Goal: Task Accomplishment & Management: Manage account settings

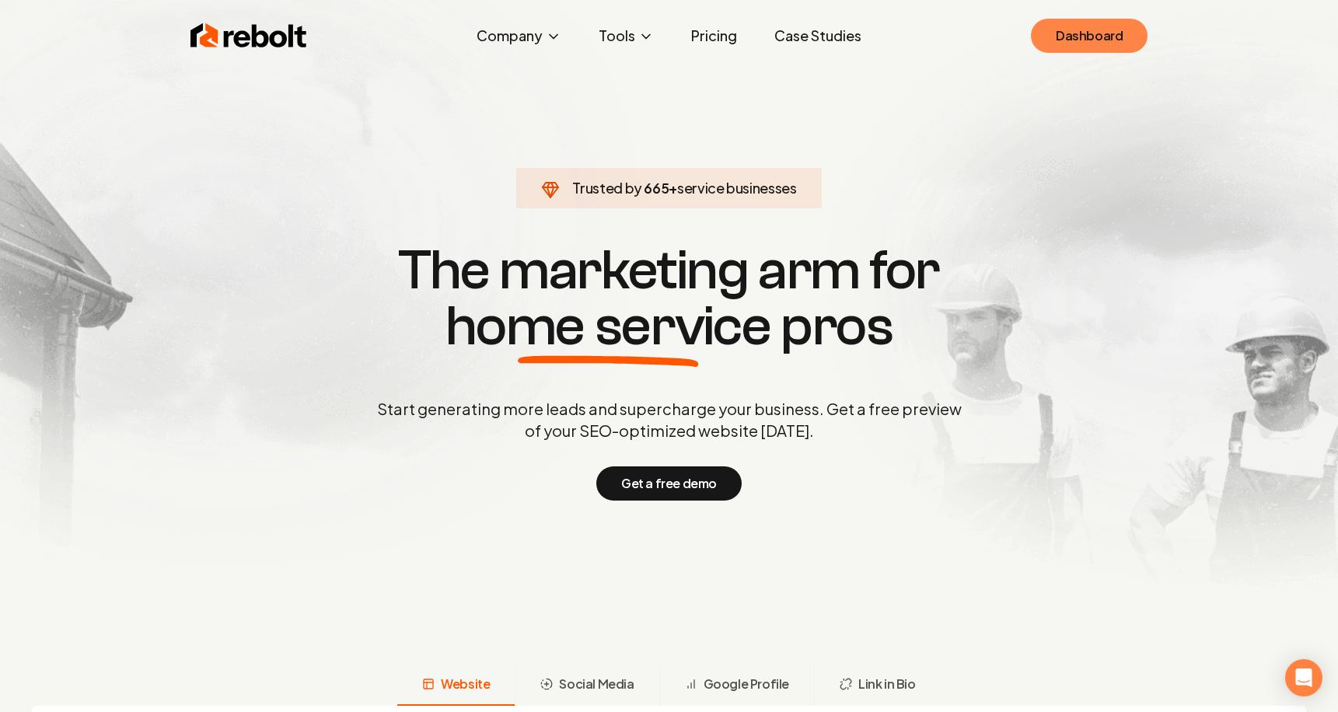
click at [1056, 36] on link "Dashboard" at bounding box center [1089, 36] width 117 height 34
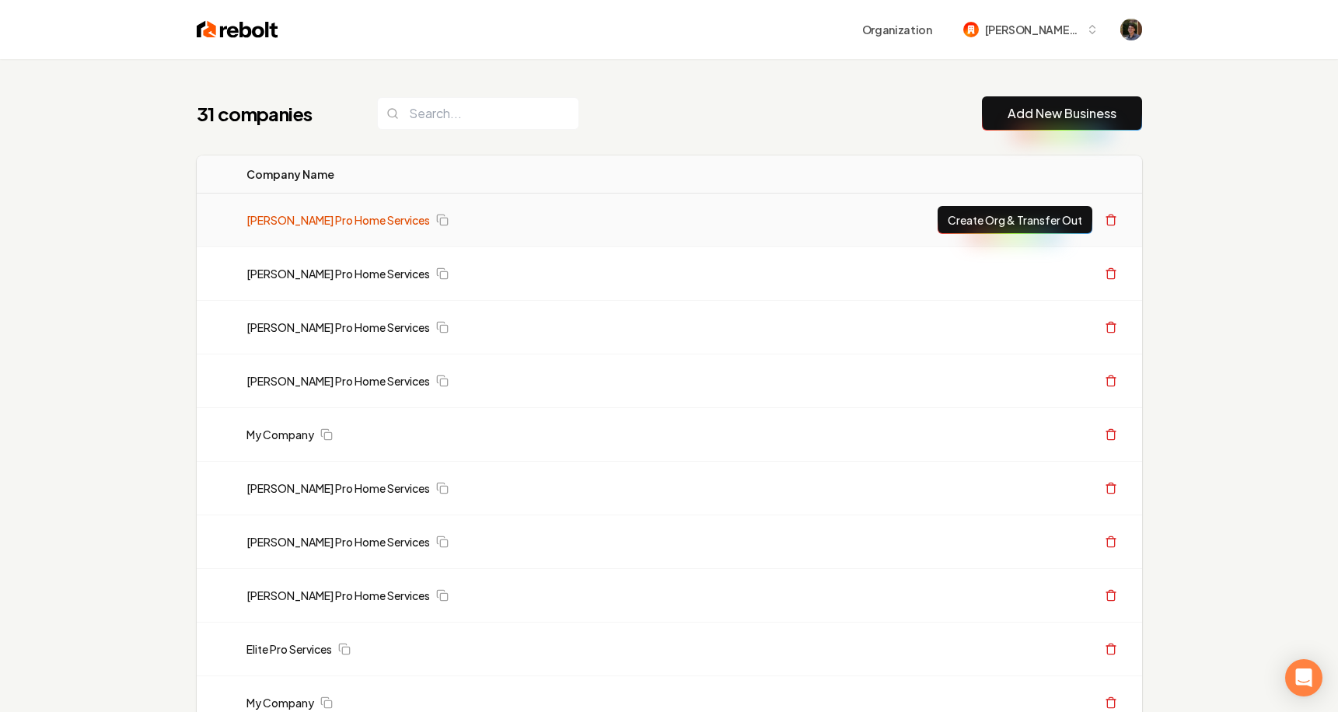
click at [367, 222] on link "[PERSON_NAME] Pro Home Services" at bounding box center [339, 220] width 184 height 16
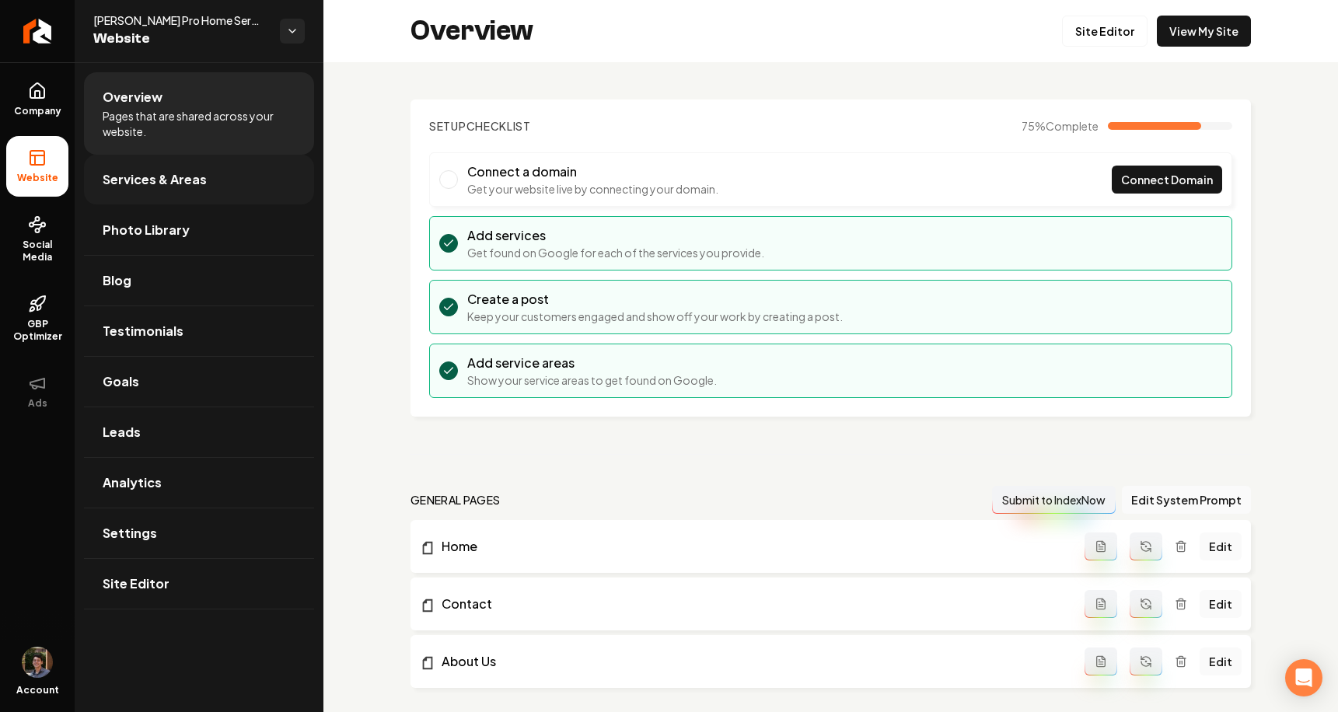
click at [175, 177] on span "Services & Areas" at bounding box center [155, 179] width 104 height 19
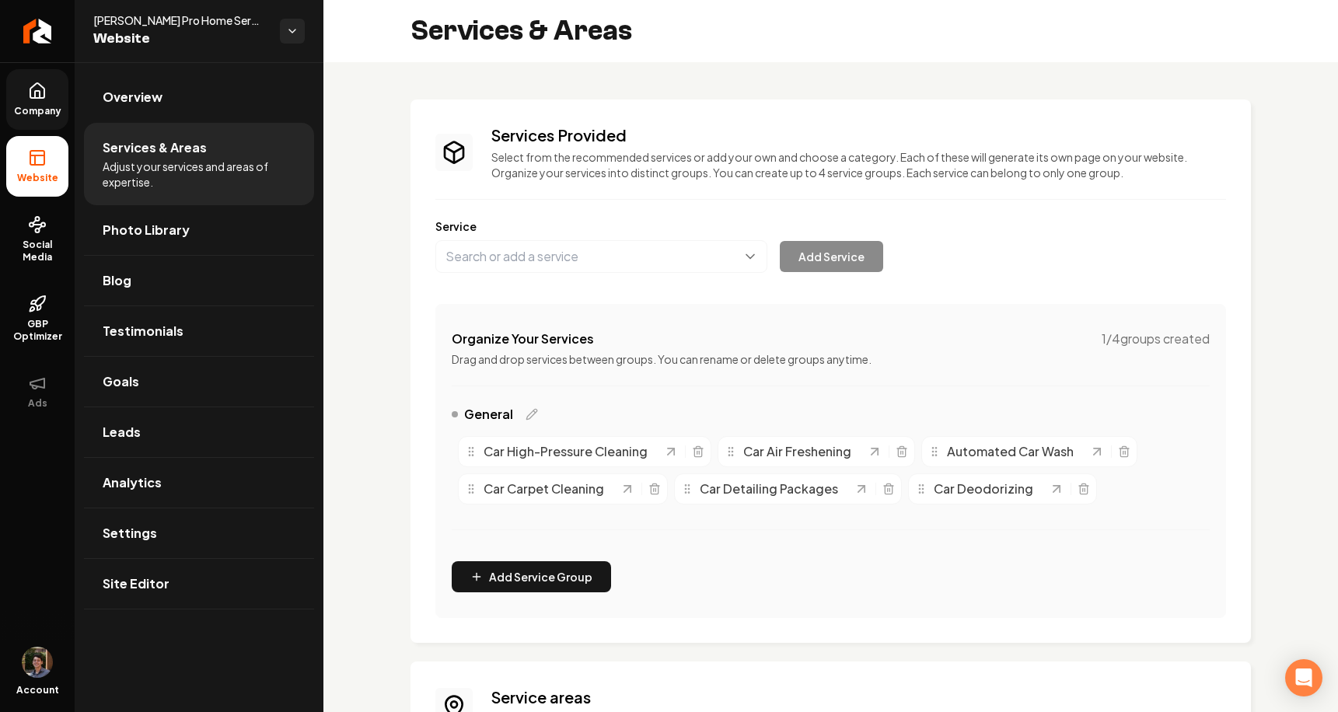
click at [41, 106] on span "Company" at bounding box center [38, 111] width 60 height 12
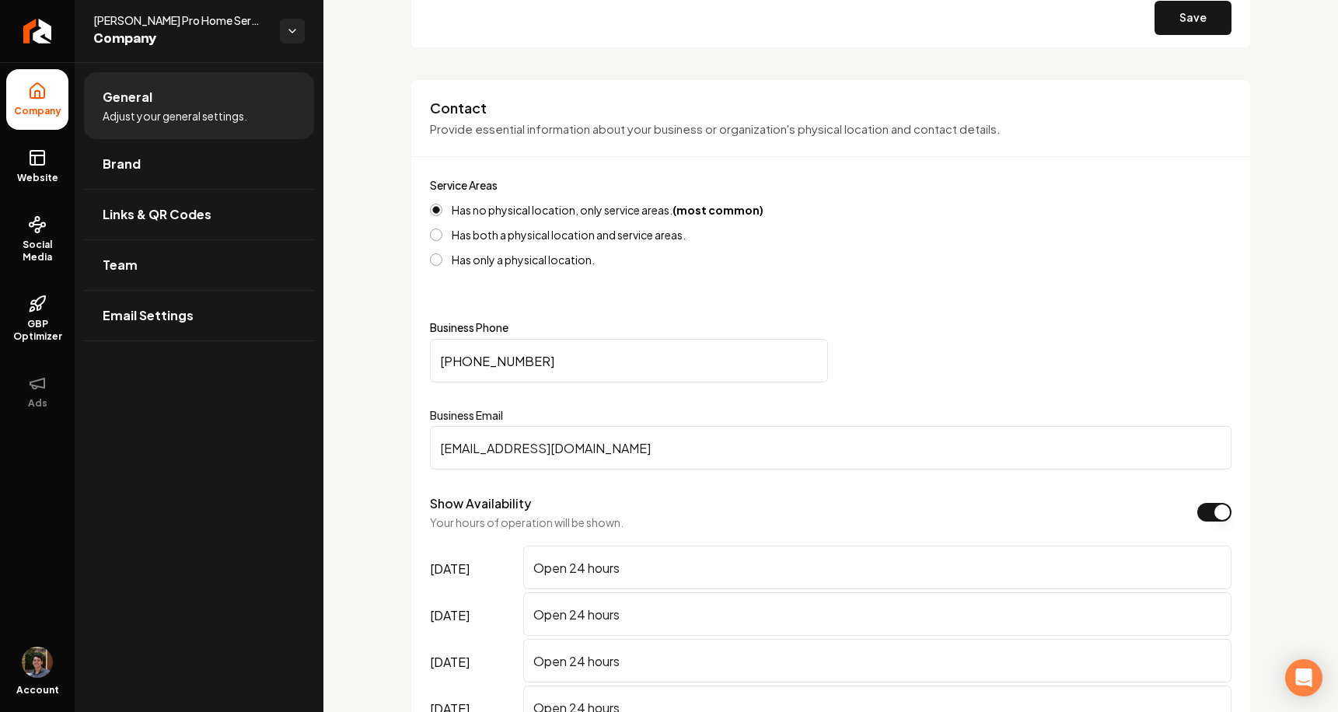
scroll to position [627, 0]
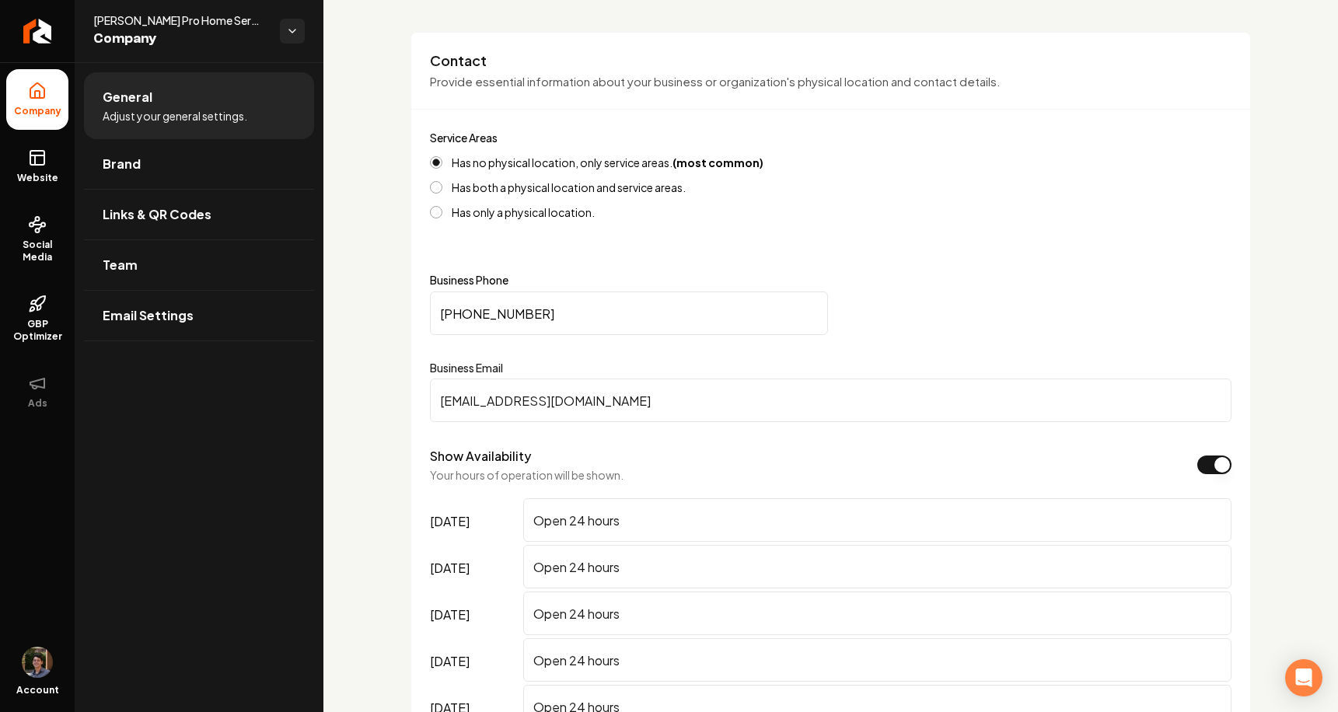
click at [594, 186] on label "Has both a physical location and service areas." at bounding box center [569, 187] width 234 height 11
click at [443, 186] on button "Has both a physical location and service areas." at bounding box center [436, 187] width 12 height 12
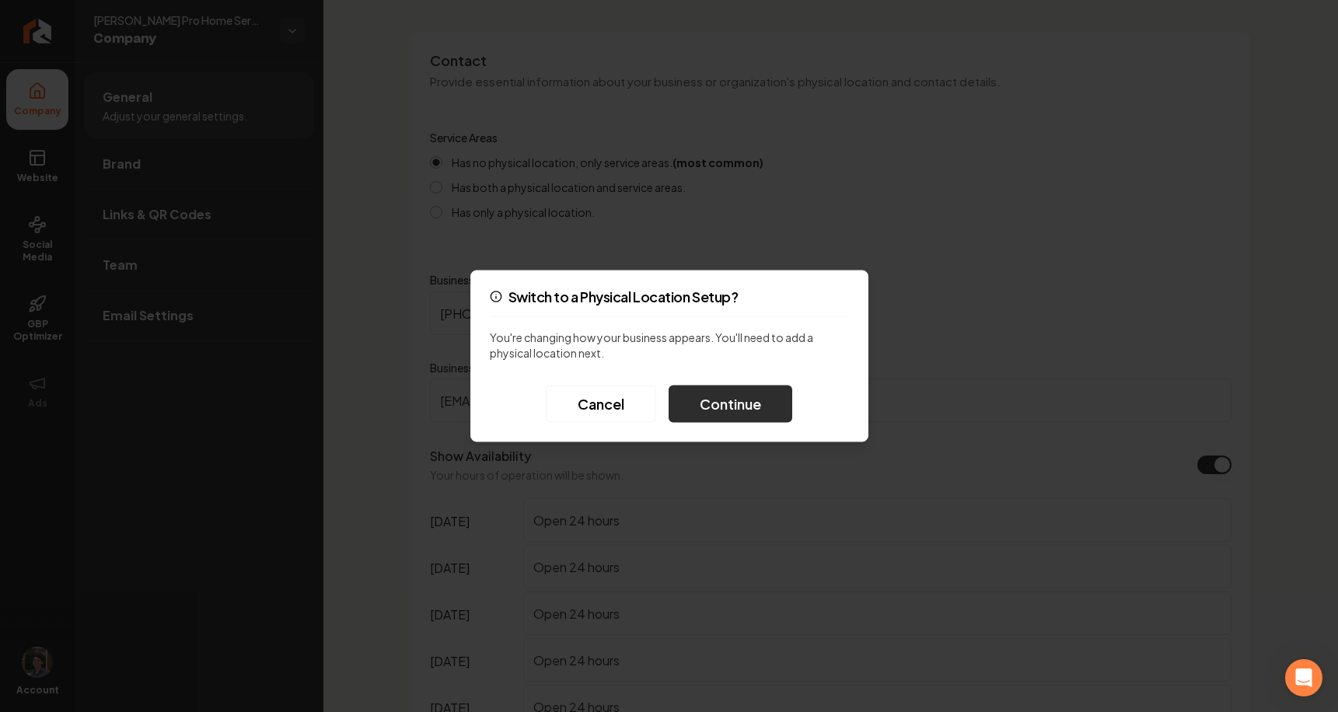
click at [713, 404] on button "Continue" at bounding box center [731, 404] width 124 height 37
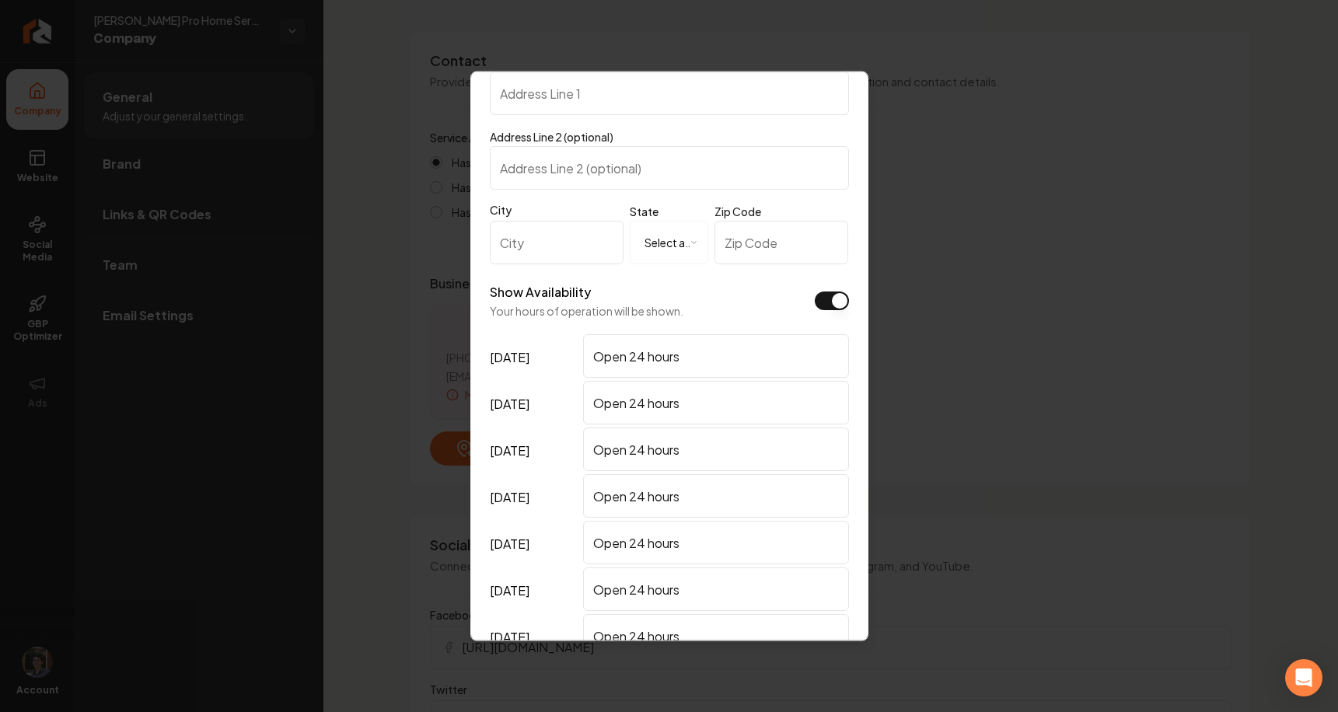
scroll to position [350, 0]
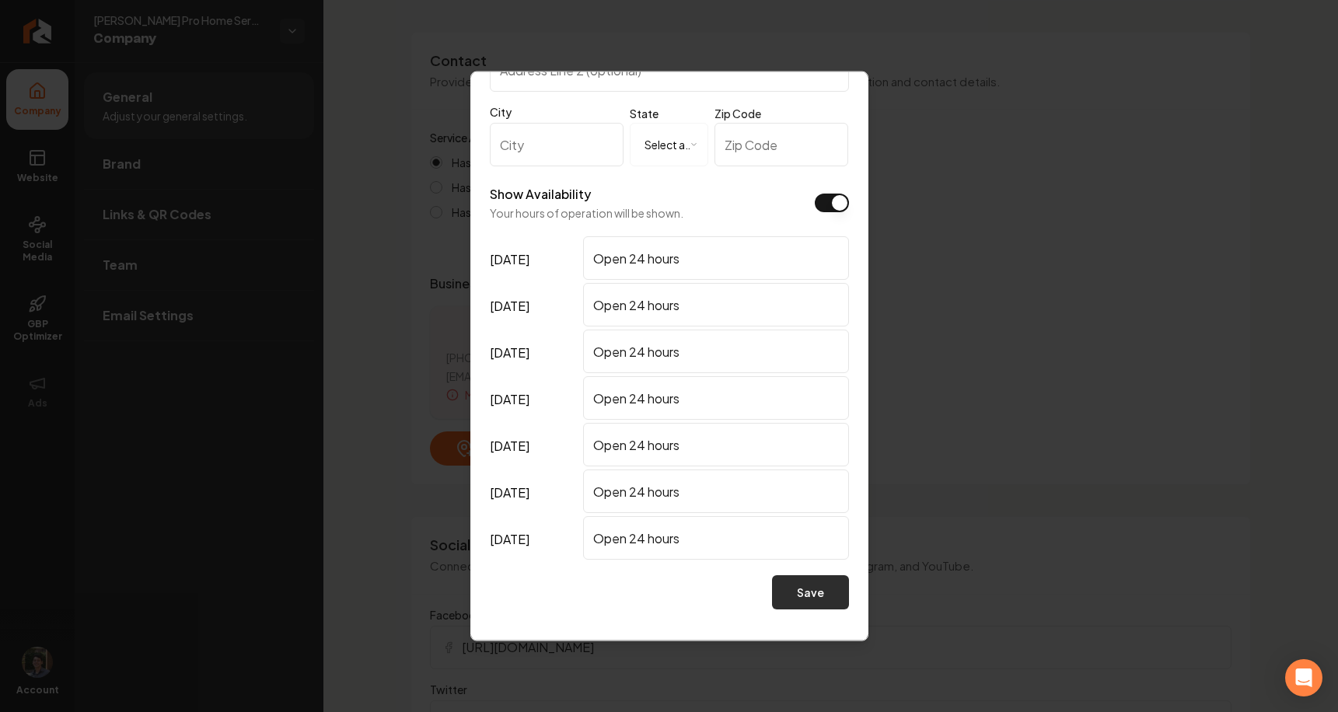
click at [806, 596] on button "Save" at bounding box center [810, 593] width 77 height 34
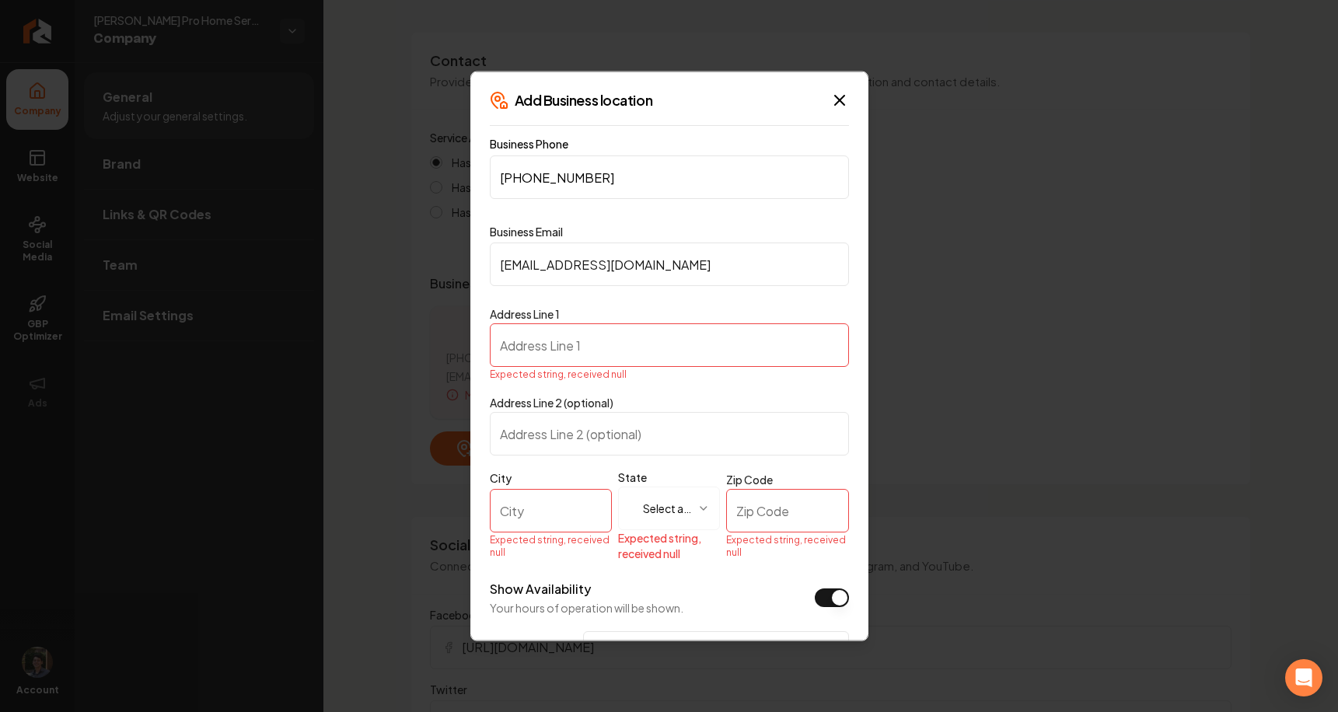
click at [656, 365] on input "Address Line 1" at bounding box center [669, 346] width 359 height 44
type input "[STREET_ADDRESS]"
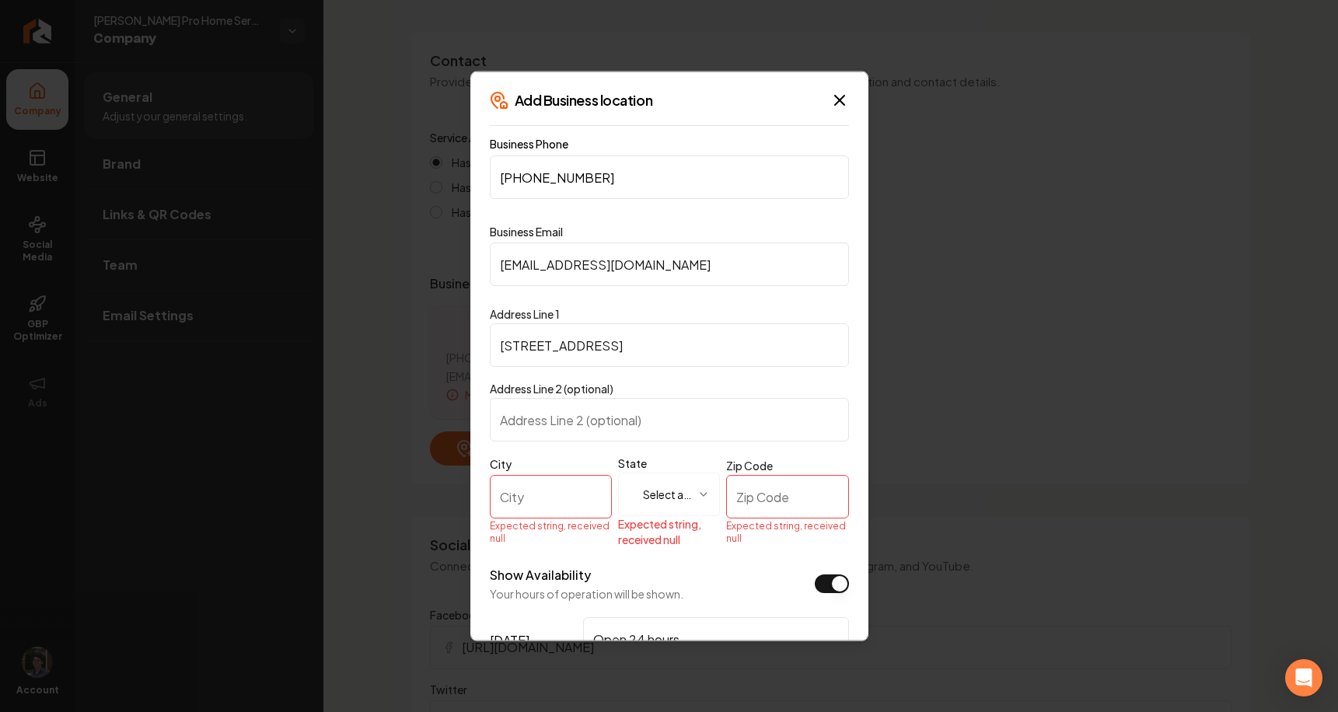
click at [546, 492] on input "City" at bounding box center [551, 497] width 123 height 44
type input "[GEOGRAPHIC_DATA]"
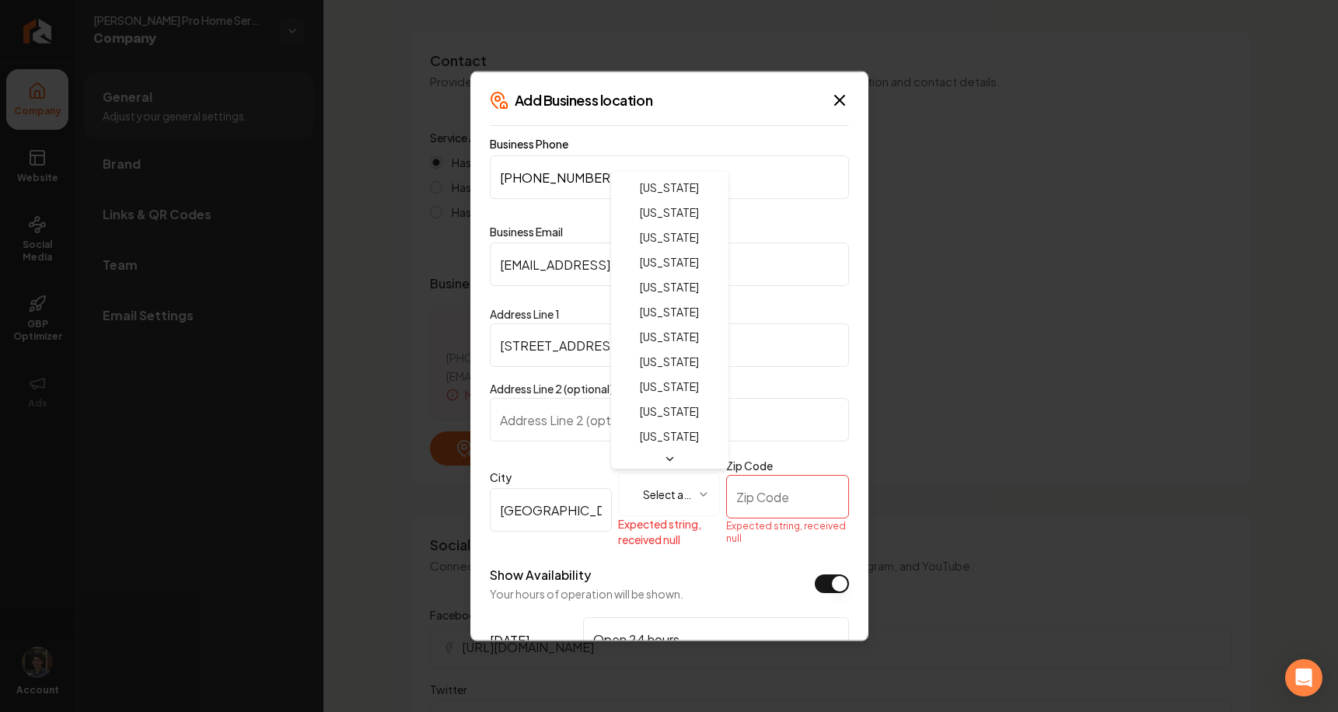
click at [688, 492] on body "Company Website Social Media GBP Optimizer Ads Account Austin's Pro Home Servic…" at bounding box center [669, 356] width 1338 height 712
select select "**"
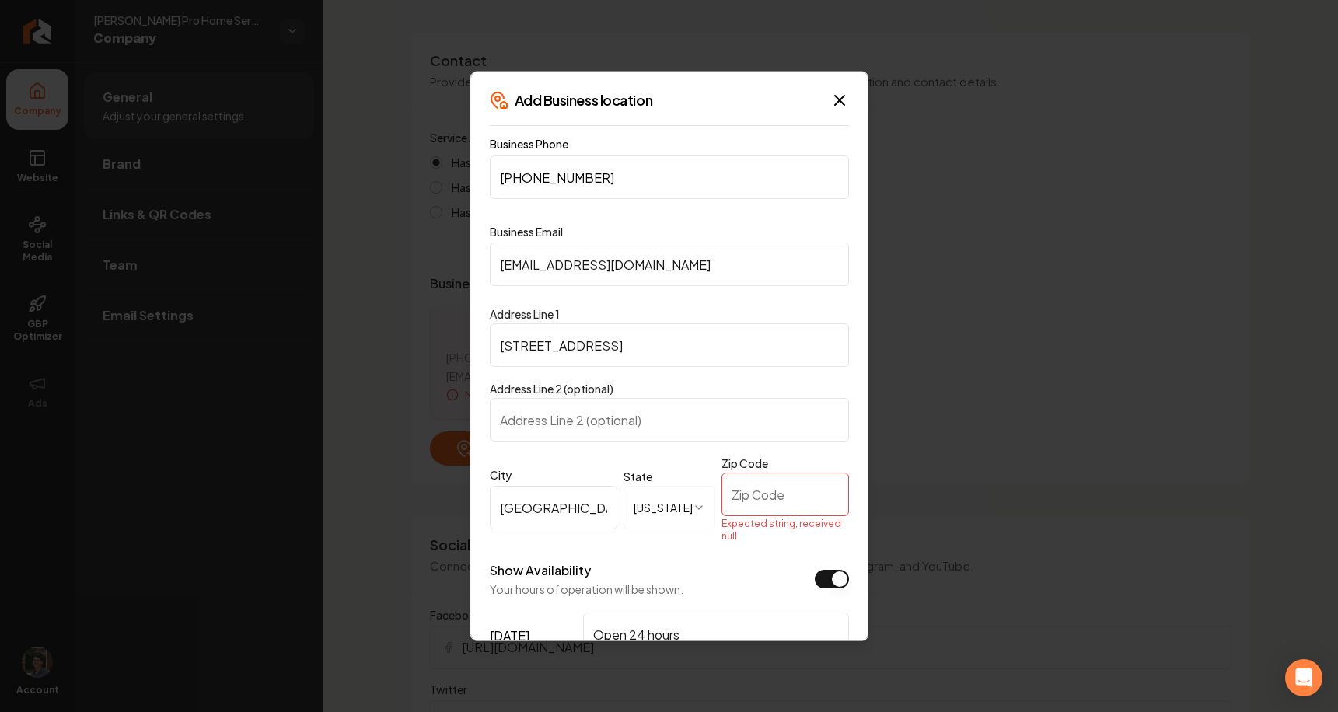
click at [768, 494] on input "Zip Code" at bounding box center [786, 495] width 128 height 44
type input "34987"
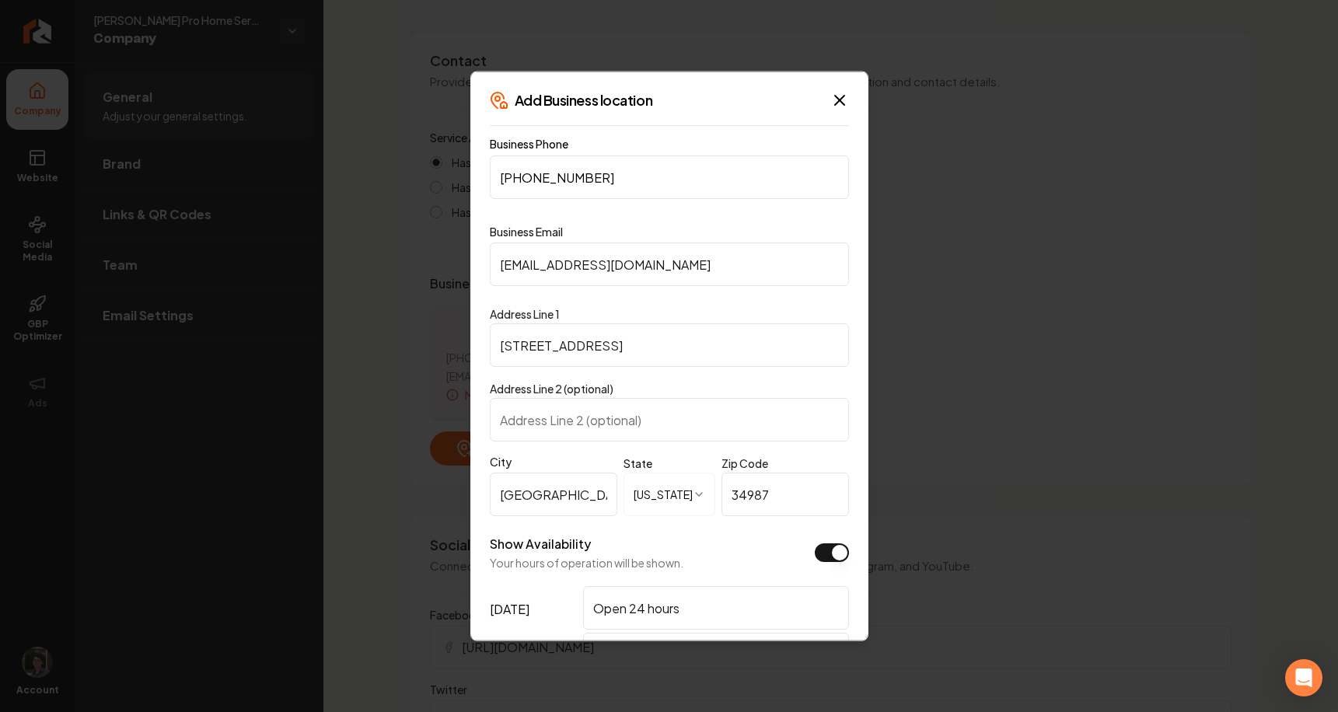
scroll to position [350, 0]
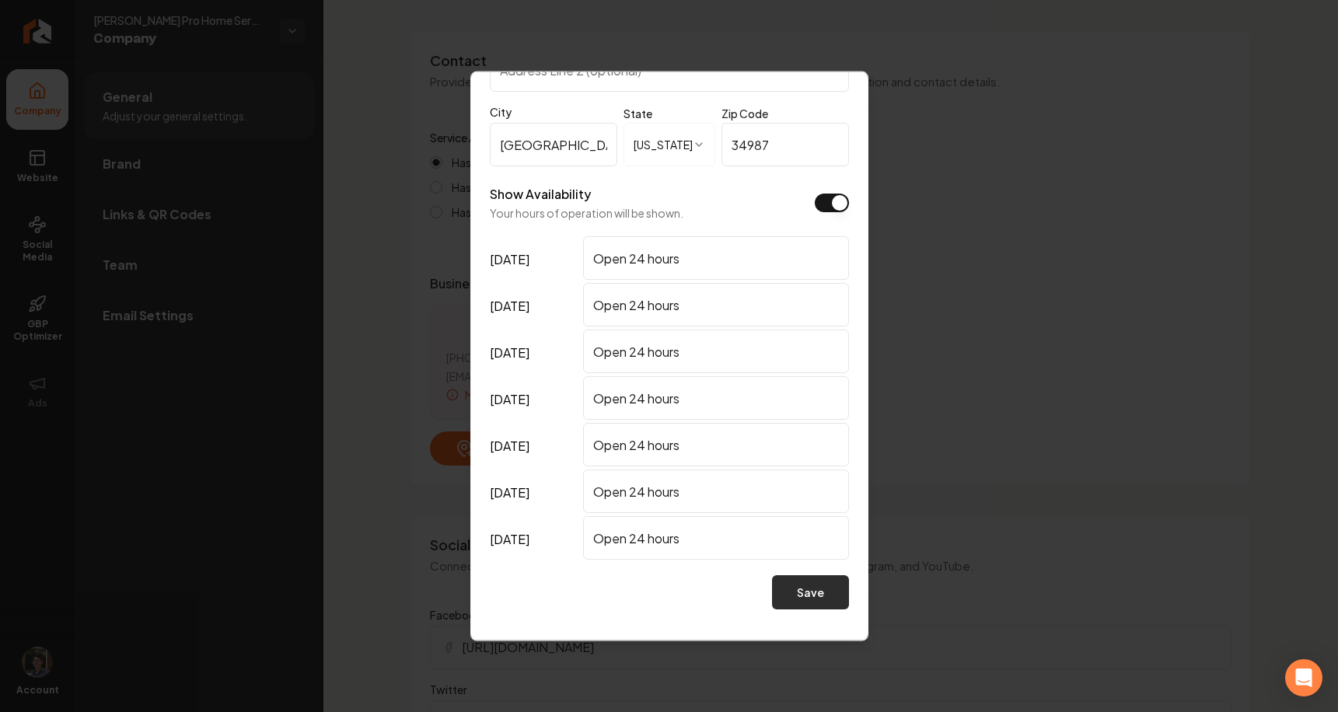
click at [820, 600] on button "Save" at bounding box center [810, 593] width 77 height 34
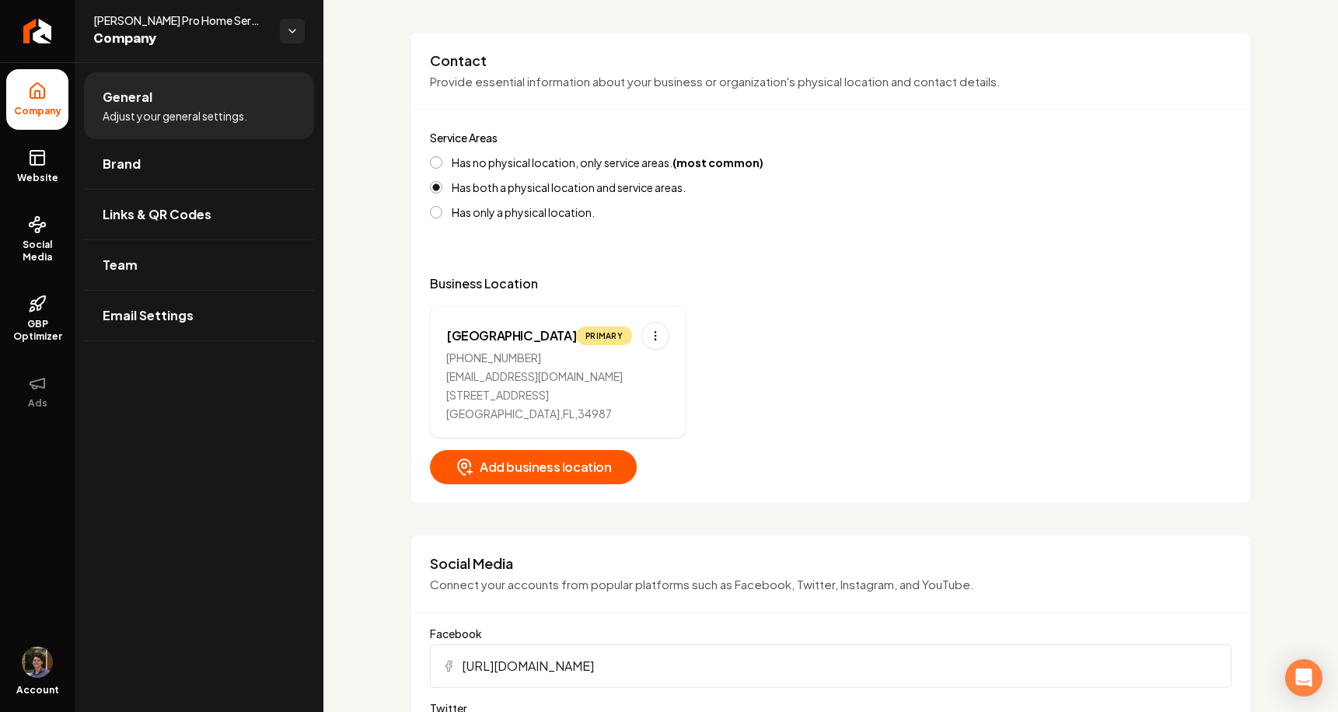
click at [614, 162] on label "Has no physical location, only service areas. (most common)" at bounding box center [608, 162] width 312 height 11
click at [443, 162] on button "Has no physical location, only service areas. (most common)" at bounding box center [436, 162] width 12 height 12
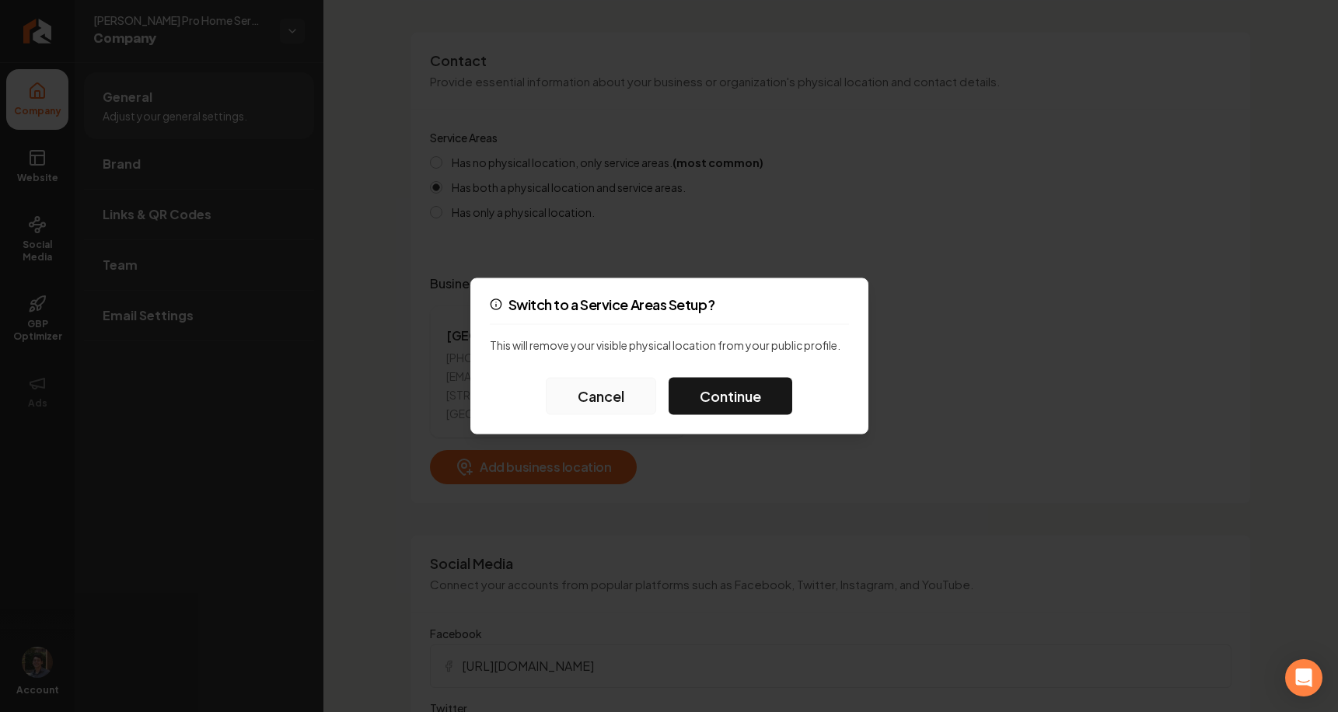
click at [629, 390] on button "Cancel" at bounding box center [601, 396] width 110 height 37
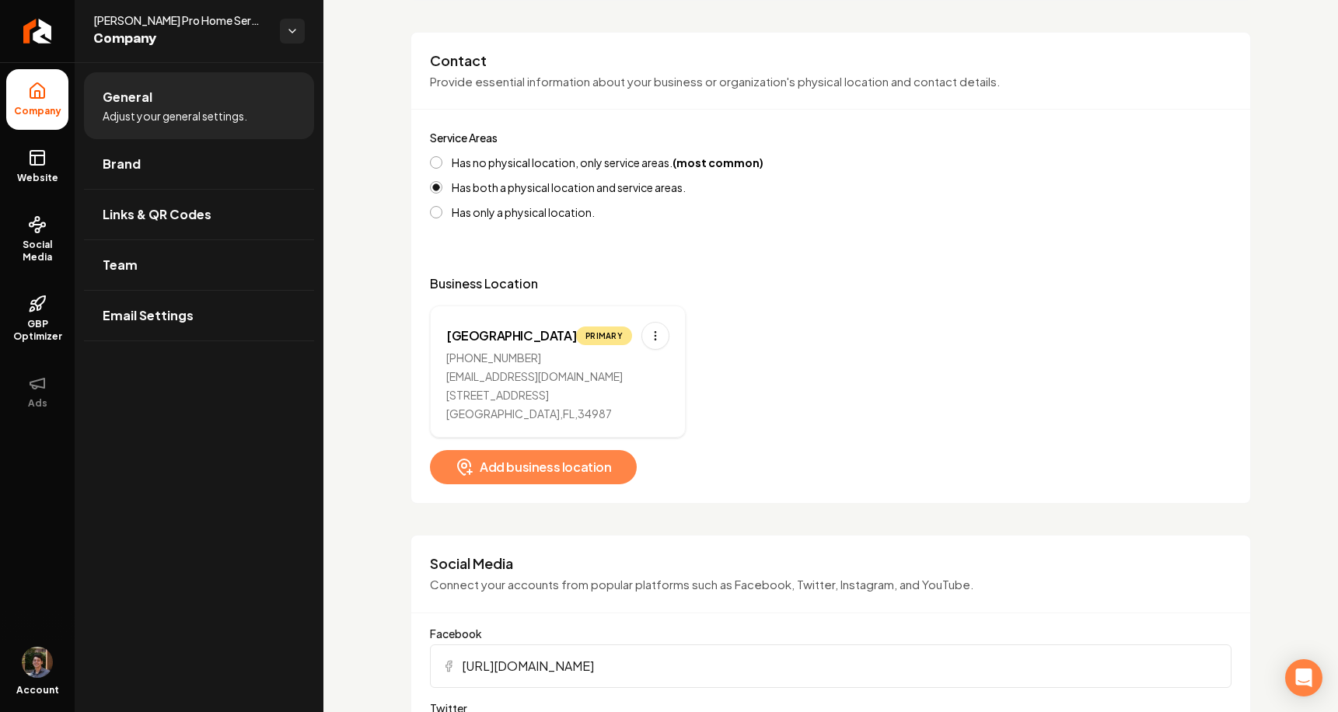
click at [589, 461] on span "Add business location" at bounding box center [533, 467] width 157 height 19
click at [649, 338] on html "Company Website Social Media GBP Optimizer Ads Account Austin's Pro Home Servic…" at bounding box center [669, 356] width 1338 height 712
click at [649, 338] on icon "Main content area" at bounding box center [655, 336] width 12 height 12
click at [645, 334] on html "Company Website Social Media GBP Optimizer Ads Account Austin's Pro Home Servic…" at bounding box center [669, 356] width 1338 height 712
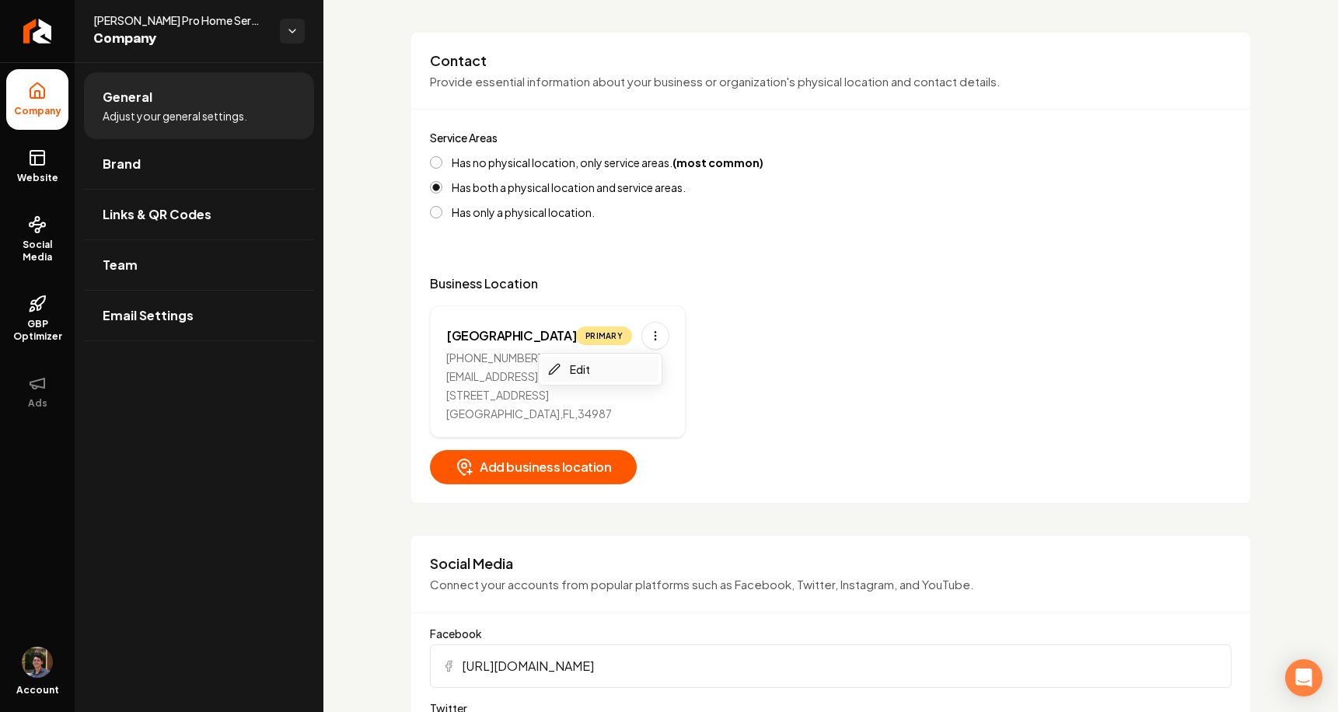
click at [617, 365] on div "Edit" at bounding box center [600, 369] width 117 height 25
select select "**"
click at [653, 334] on html "Company Website Social Media GBP Optimizer Ads Account Austin's Pro Home Servic…" at bounding box center [669, 356] width 1338 height 712
click at [620, 368] on div "Edit" at bounding box center [600, 369] width 117 height 25
select select "**"
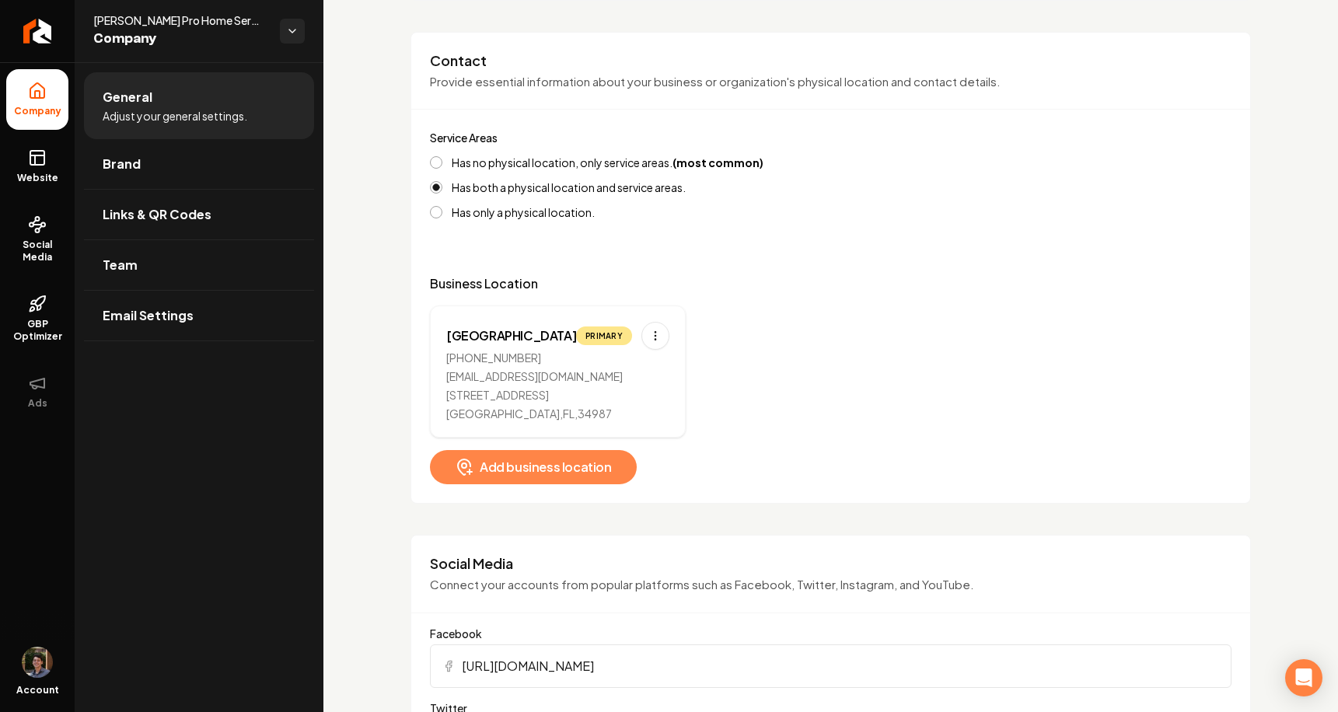
click at [537, 473] on span "Add business location" at bounding box center [533, 467] width 157 height 19
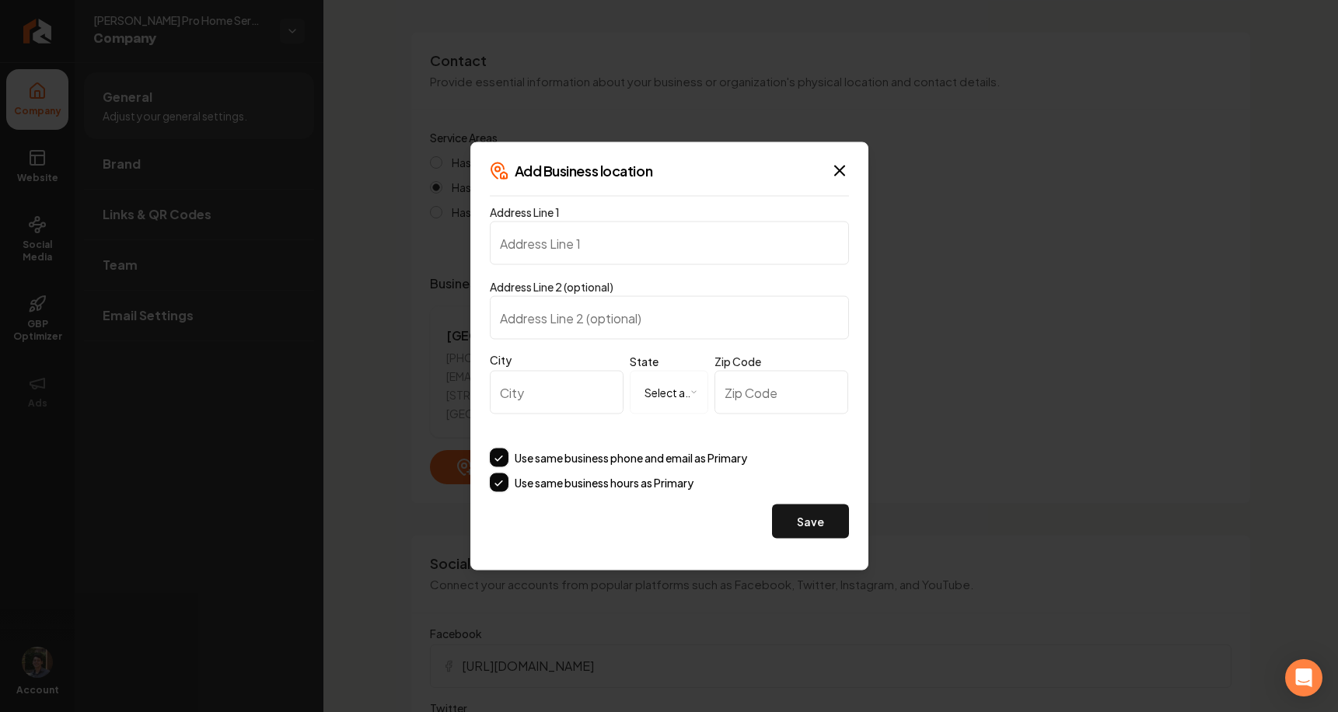
click at [749, 242] on input "Address Line 1" at bounding box center [669, 244] width 359 height 44
type input "[STREET_ADDRESS]"
click at [612, 317] on input "Address Line 2 (optional)" at bounding box center [669, 318] width 359 height 44
click at [541, 401] on input "City" at bounding box center [557, 393] width 135 height 44
drag, startPoint x: 645, startPoint y: 244, endPoint x: 457, endPoint y: 244, distance: 187.4
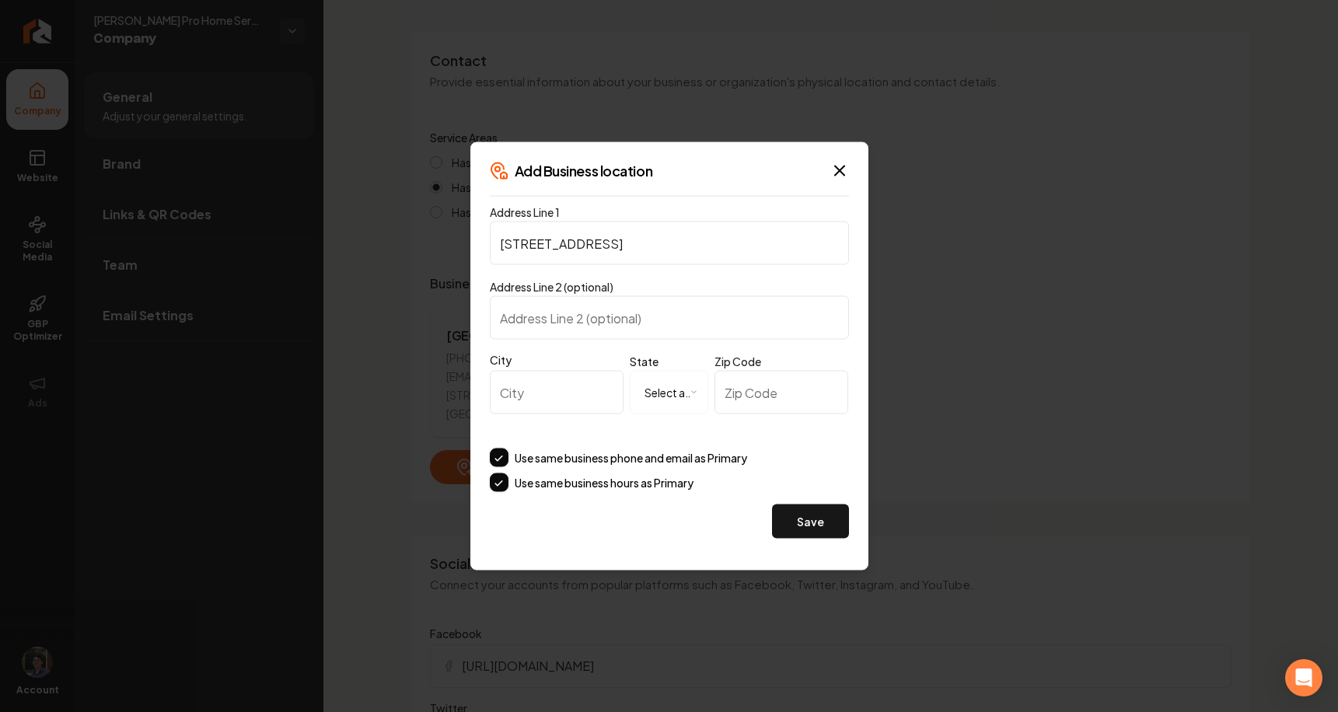
click at [457, 244] on body "Company Website Social Media GBP Optimizer Ads Account Austin's Pro Home Servic…" at bounding box center [669, 356] width 1338 height 712
type input "[STREET_ADDRESS]"
click at [538, 387] on input "City" at bounding box center [557, 393] width 135 height 44
type input "[GEOGRAPHIC_DATA]"
click at [684, 404] on body "Company Website Social Media GBP Optimizer Ads Account Austin's Pro Home Servic…" at bounding box center [669, 356] width 1338 height 712
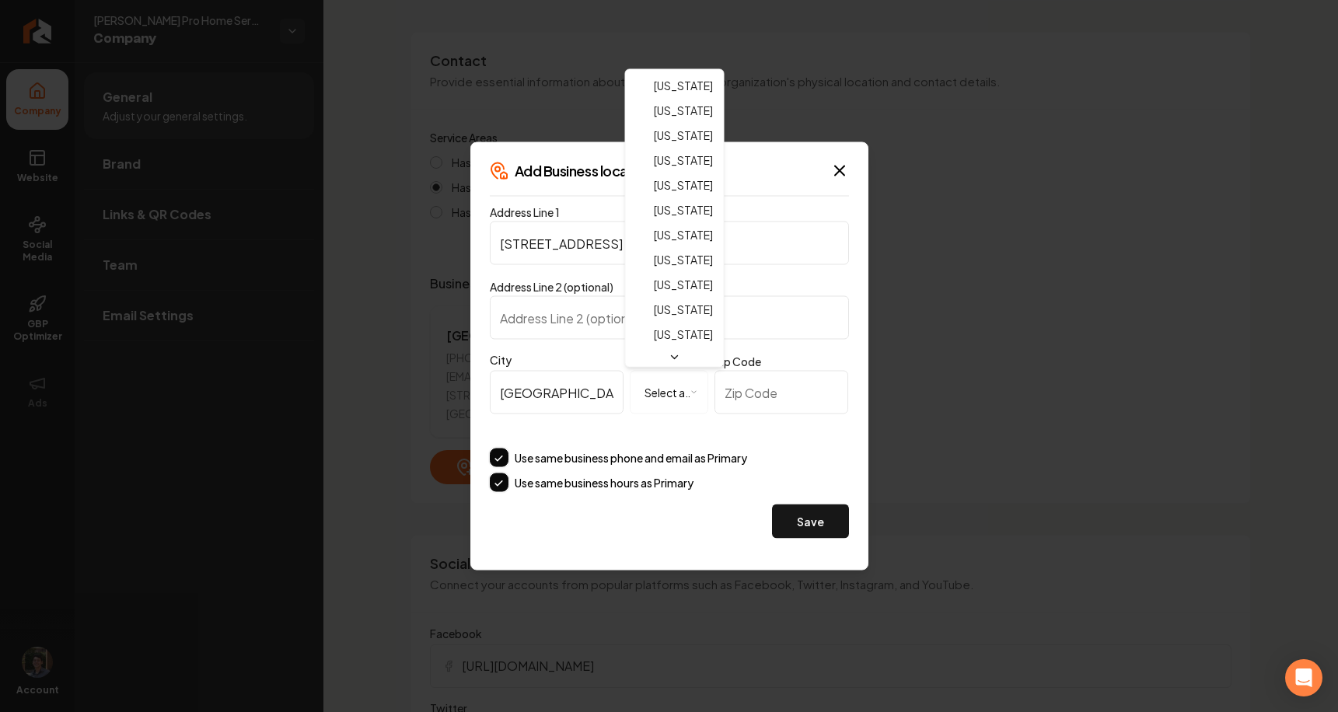
select select "**"
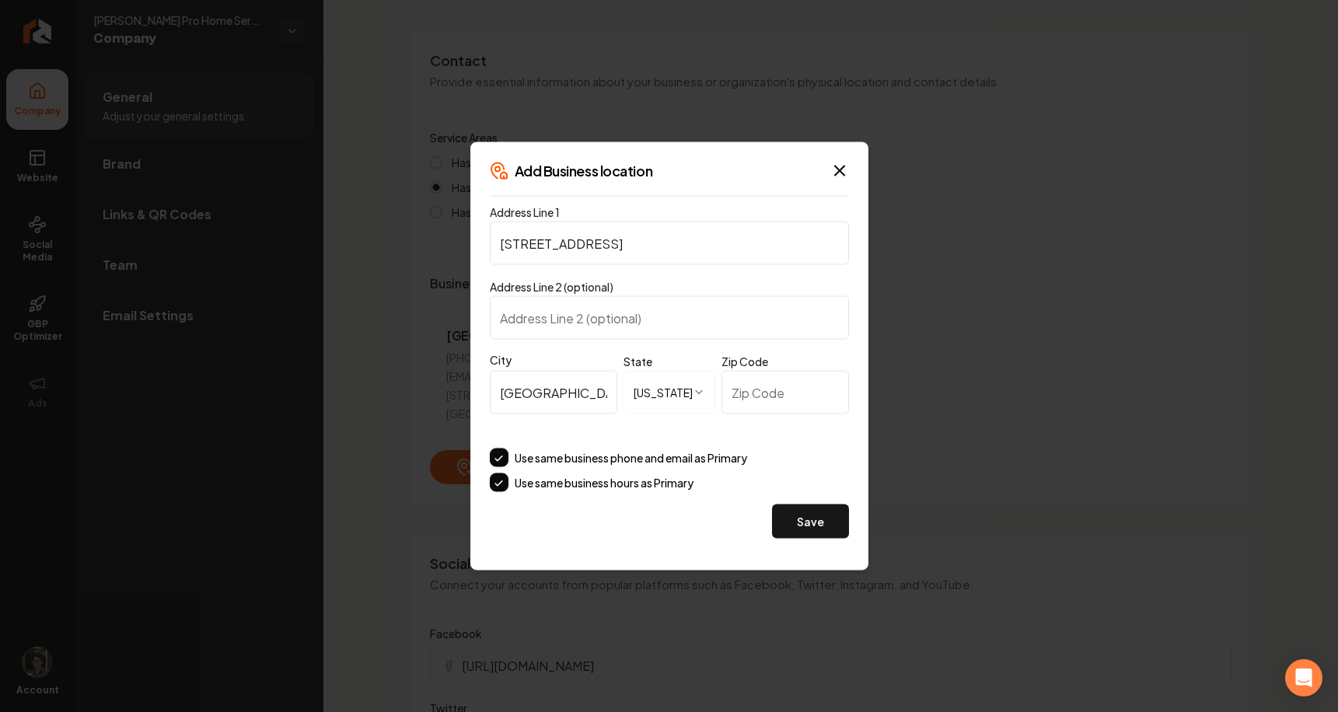
click at [757, 387] on input "Zip Code" at bounding box center [786, 393] width 128 height 44
type input "30309"
click at [827, 518] on button "Save" at bounding box center [810, 522] width 77 height 34
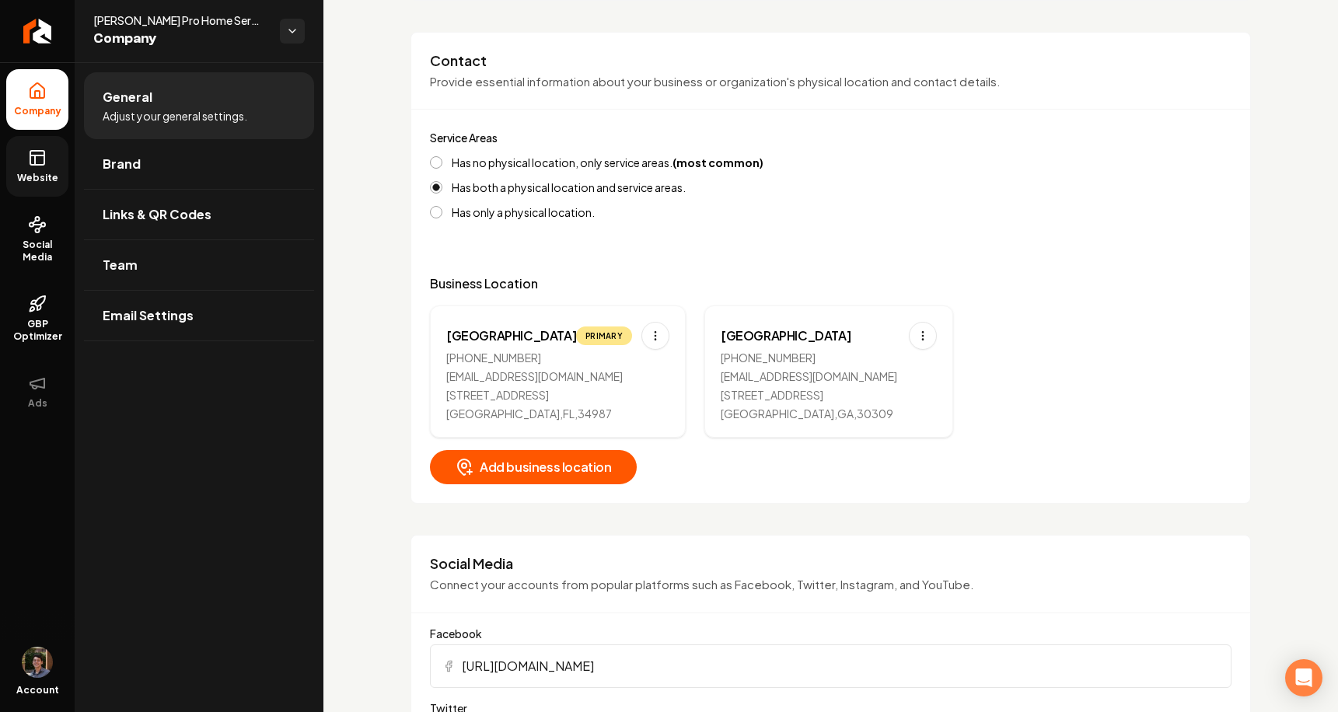
click at [44, 154] on rect at bounding box center [37, 158] width 14 height 14
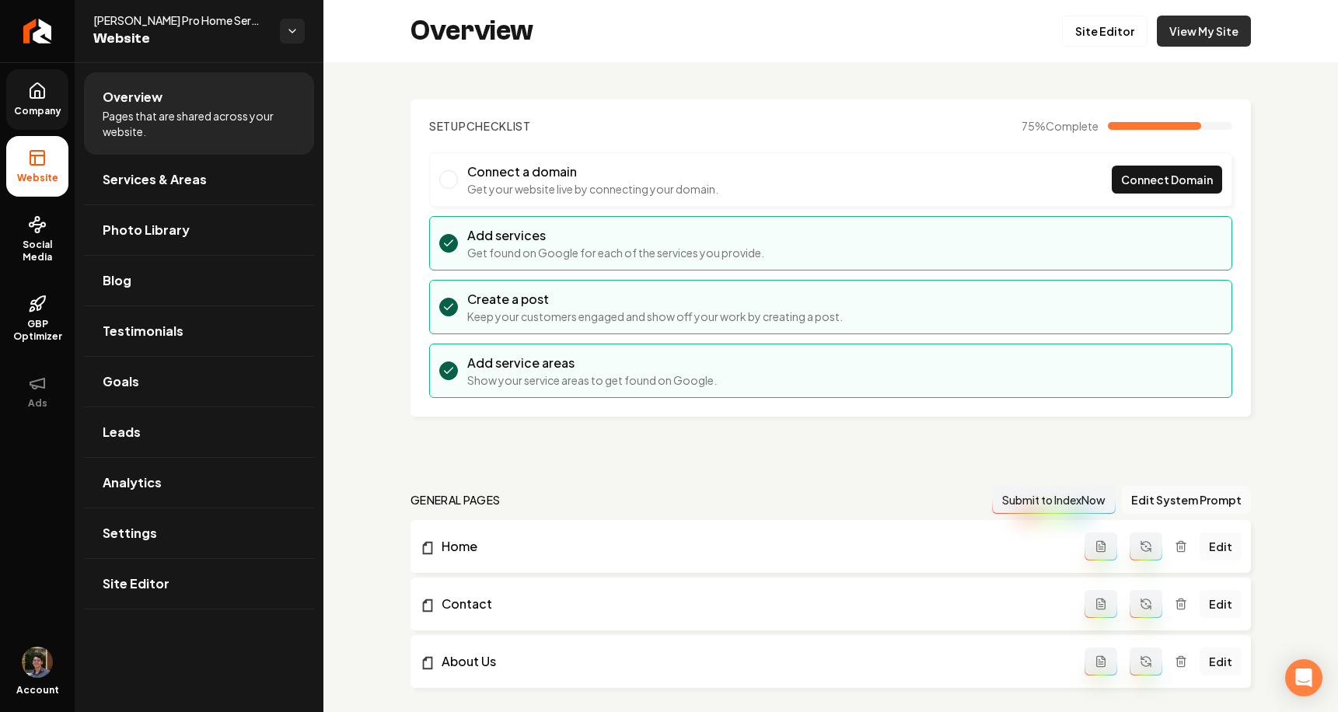
click at [1190, 26] on link "View My Site" at bounding box center [1204, 31] width 94 height 31
click at [1113, 29] on link "Site Editor" at bounding box center [1105, 31] width 86 height 31
